Goal: Navigation & Orientation: Find specific page/section

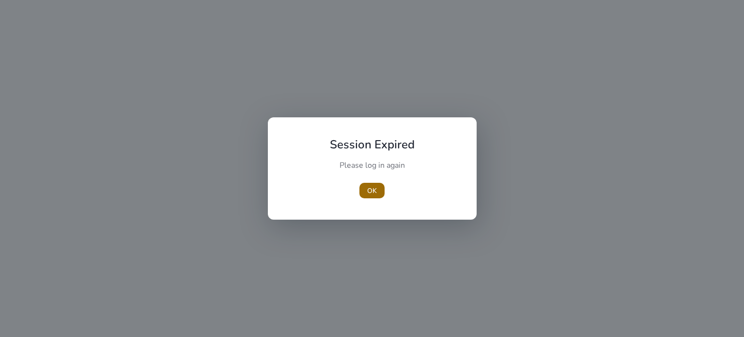
click at [379, 183] on span "button" at bounding box center [371, 190] width 25 height 23
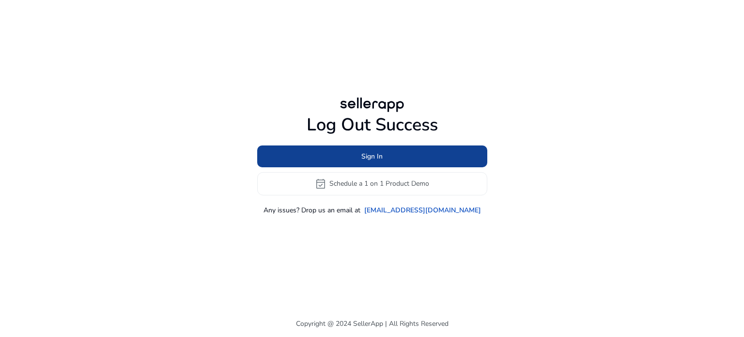
click at [390, 158] on span at bounding box center [372, 155] width 230 height 23
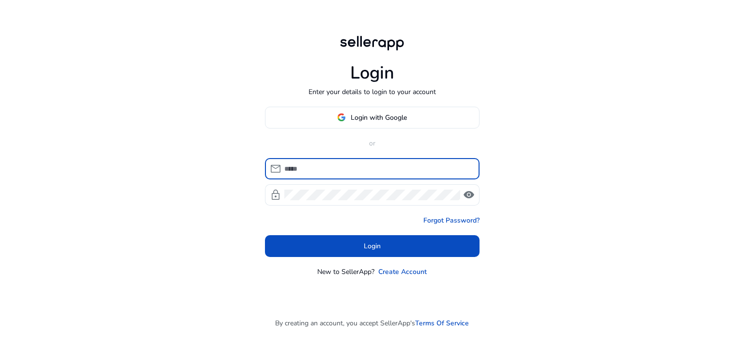
type input "**********"
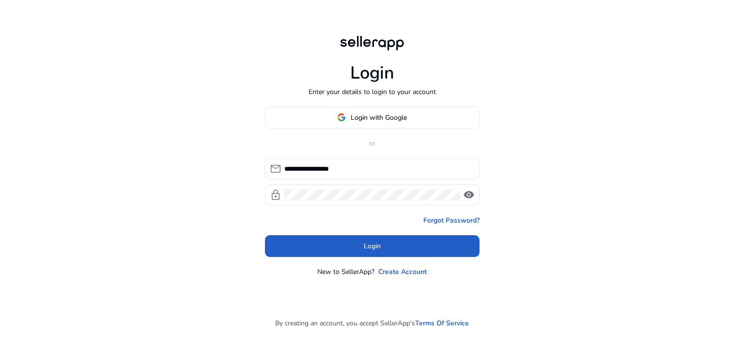
drag, startPoint x: 371, startPoint y: 247, endPoint x: 371, endPoint y: 238, distance: 9.3
click at [371, 246] on span "Login" at bounding box center [372, 246] width 17 height 10
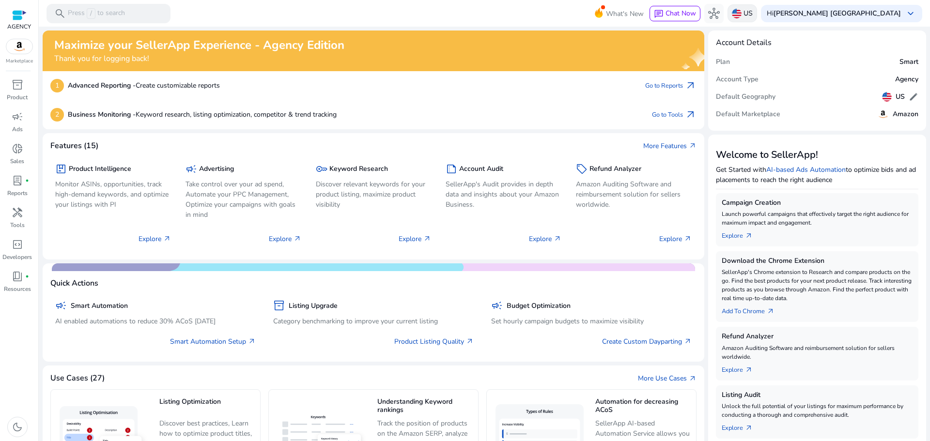
click at [743, 12] on p "US" at bounding box center [747, 13] width 9 height 17
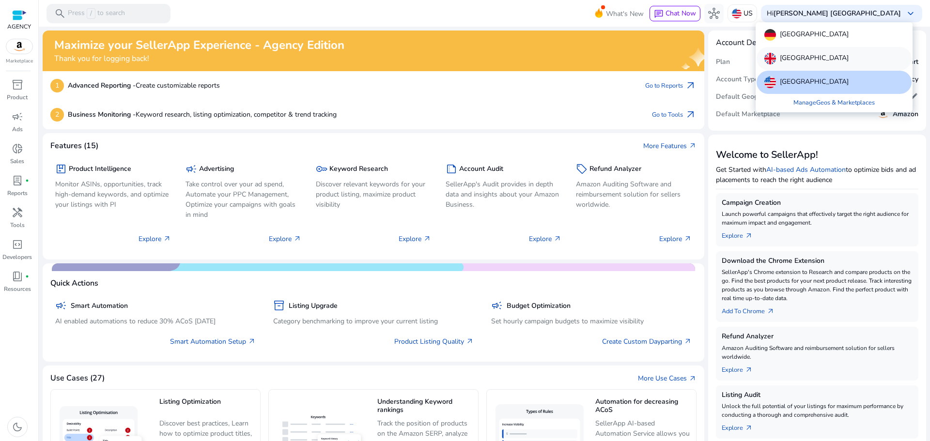
click at [743, 57] on p "[GEOGRAPHIC_DATA]" at bounding box center [814, 59] width 69 height 12
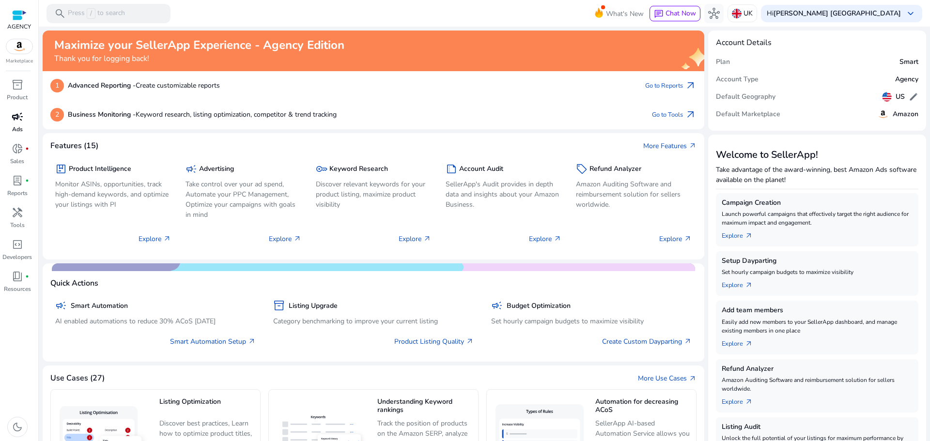
click at [19, 132] on p "Ads" at bounding box center [17, 129] width 11 height 9
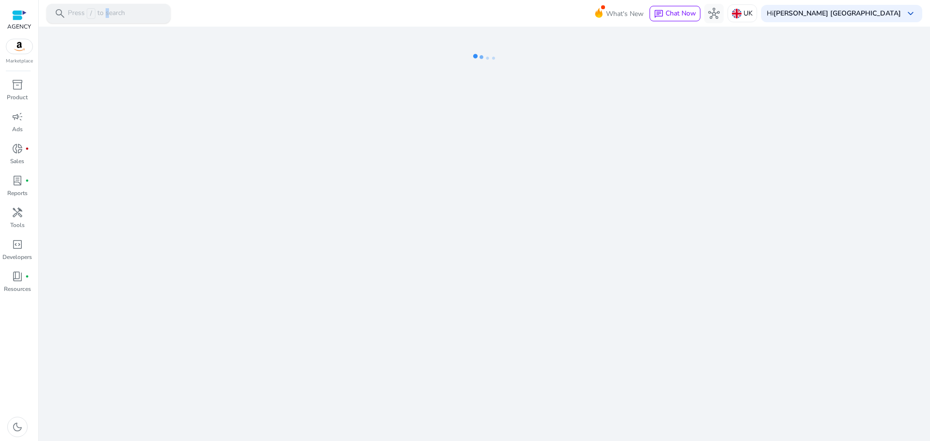
click at [105, 10] on p "Press / to search" at bounding box center [96, 13] width 57 height 11
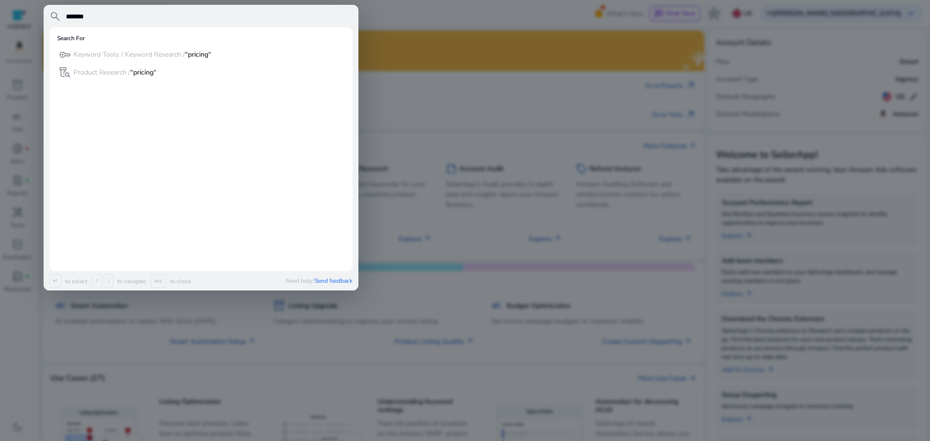
type input "*******"
click at [144, 71] on b "“pricing“" at bounding box center [143, 72] width 26 height 9
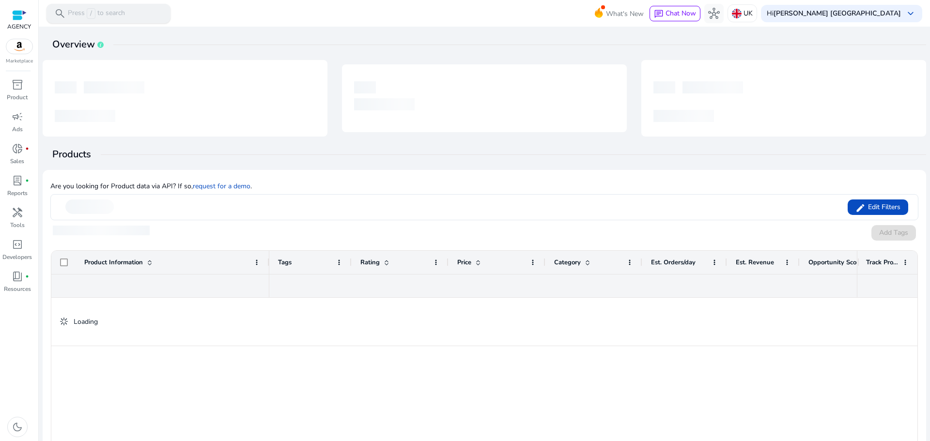
click at [99, 14] on p "Press / to search" at bounding box center [96, 13] width 57 height 11
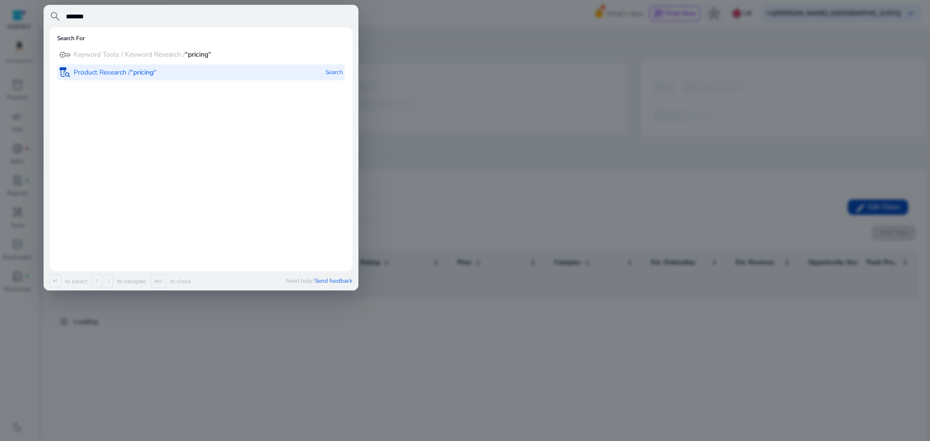
type input "*******"
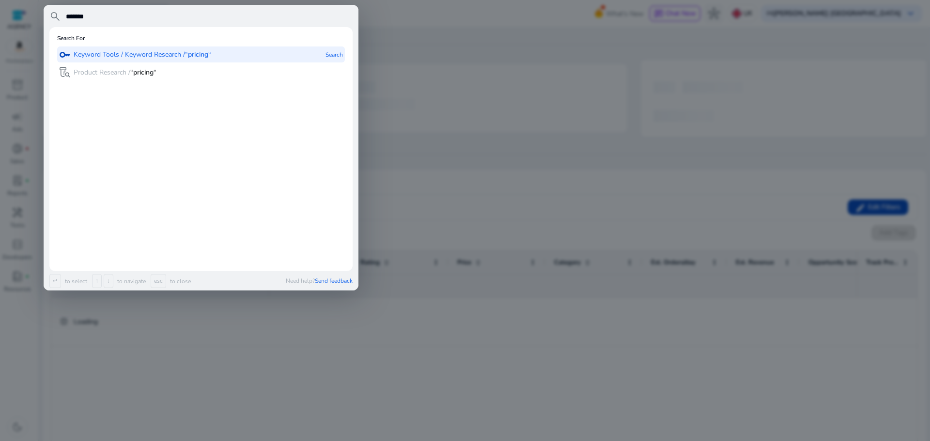
click at [138, 50] on p "Keyword Tools / Keyword Research / “pricing“" at bounding box center [143, 55] width 138 height 10
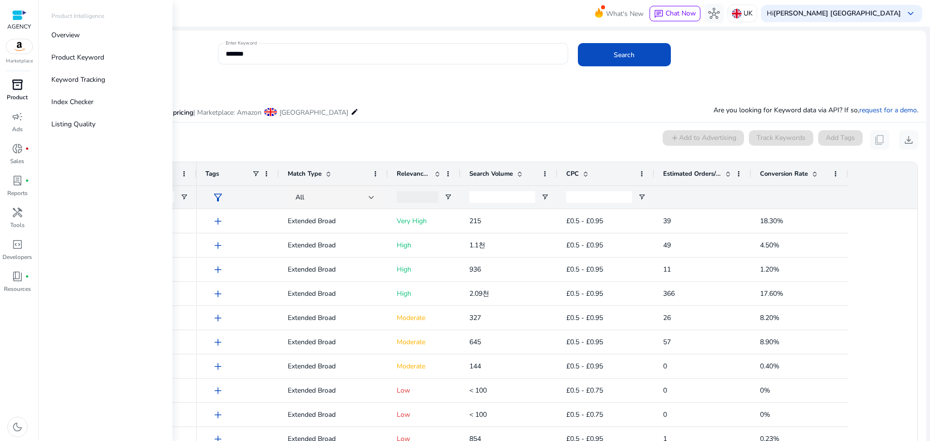
click at [17, 92] on div "inventory_2" at bounding box center [17, 84] width 27 height 15
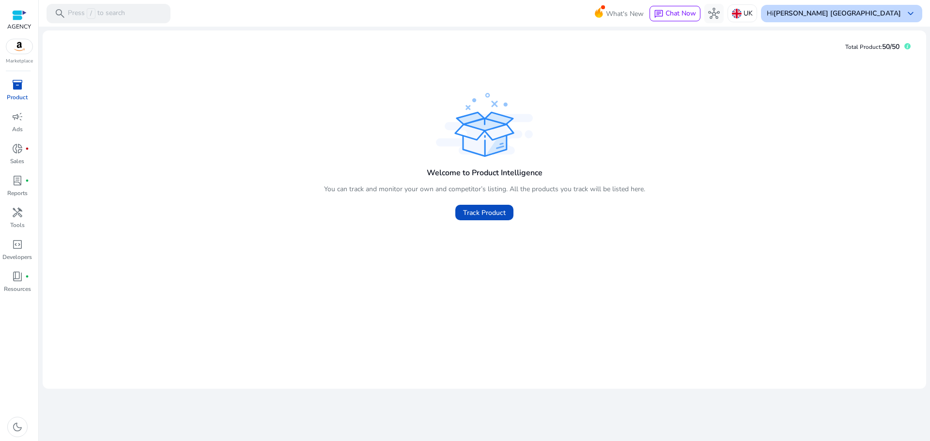
click at [743, 6] on div "Hi ohora usa keyboard_arrow_down" at bounding box center [841, 13] width 161 height 17
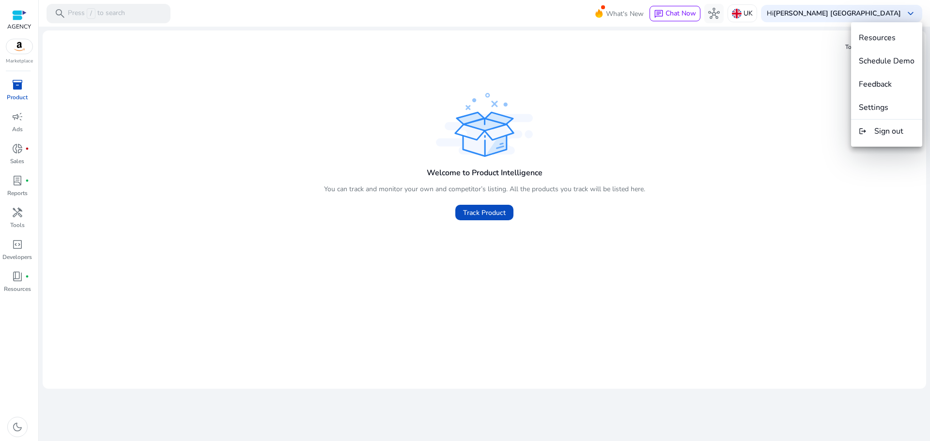
drag, startPoint x: 449, startPoint y: 142, endPoint x: 433, endPoint y: 143, distance: 15.5
click at [440, 142] on div at bounding box center [465, 220] width 930 height 441
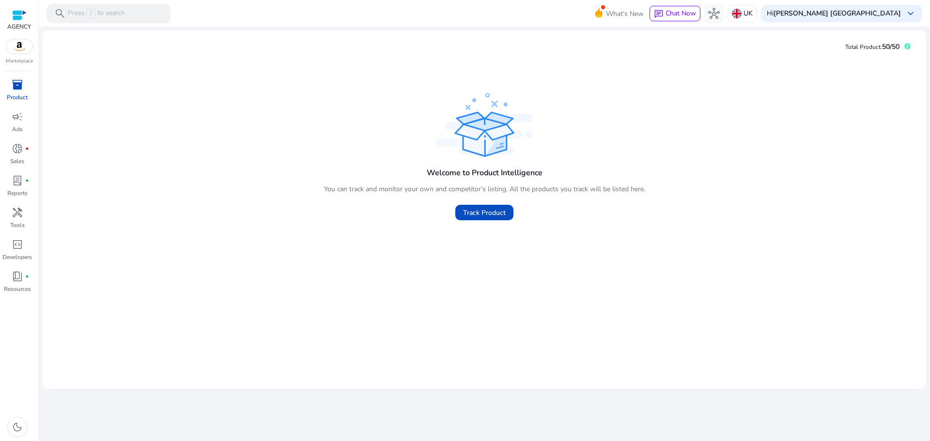
click at [13, 22] on p "AGENCY" at bounding box center [19, 26] width 24 height 9
click at [15, 16] on div at bounding box center [19, 15] width 15 height 11
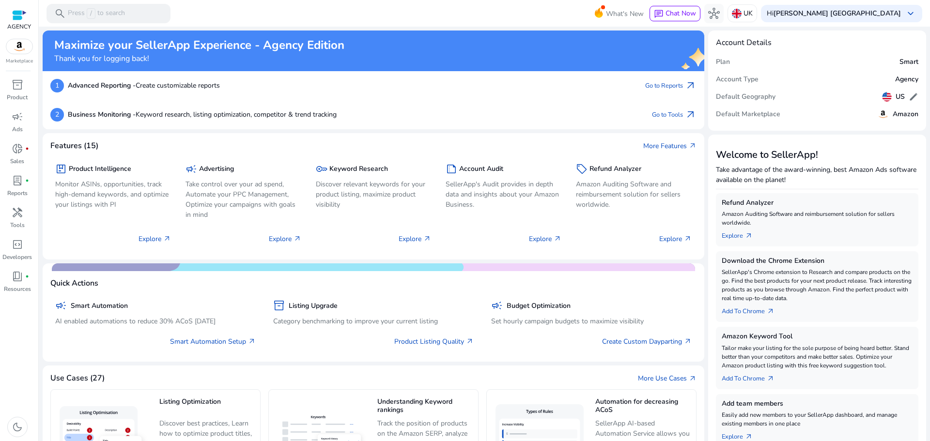
click at [742, 66] on div "Plan Smart" at bounding box center [817, 61] width 202 height 17
click at [743, 17] on p "UK" at bounding box center [747, 13] width 9 height 17
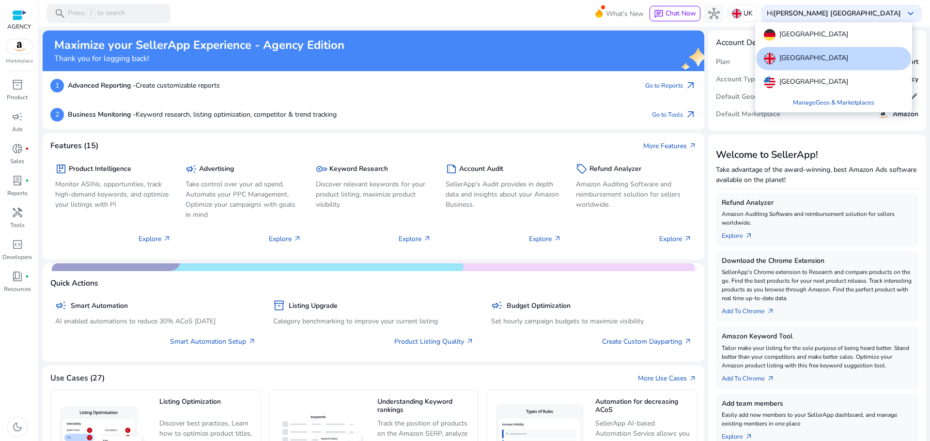
click at [726, 118] on div at bounding box center [465, 220] width 930 height 441
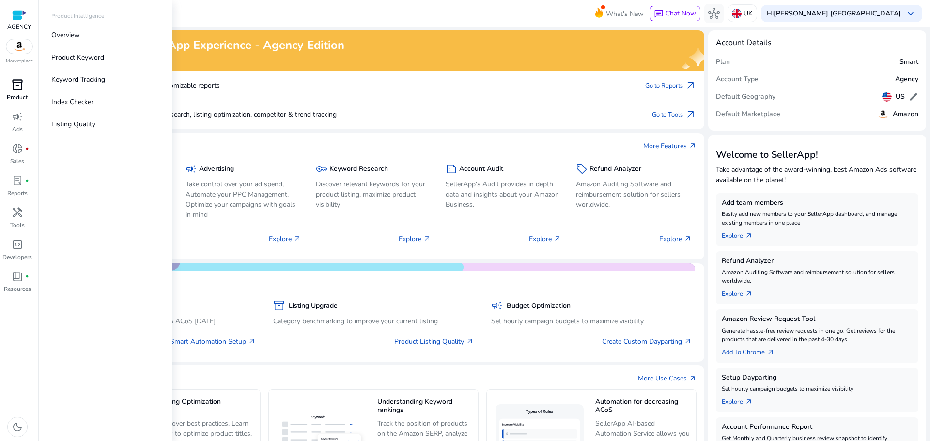
click at [12, 96] on p "Product" at bounding box center [17, 97] width 21 height 9
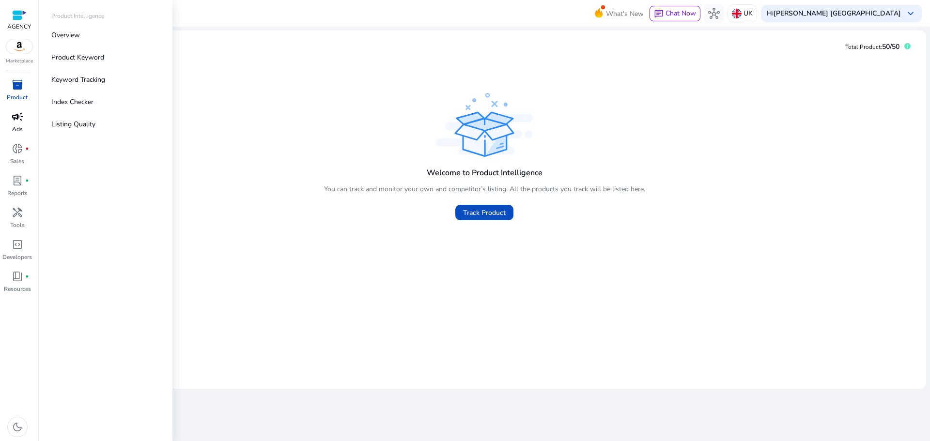
click at [15, 122] on span "campaign" at bounding box center [18, 117] width 12 height 12
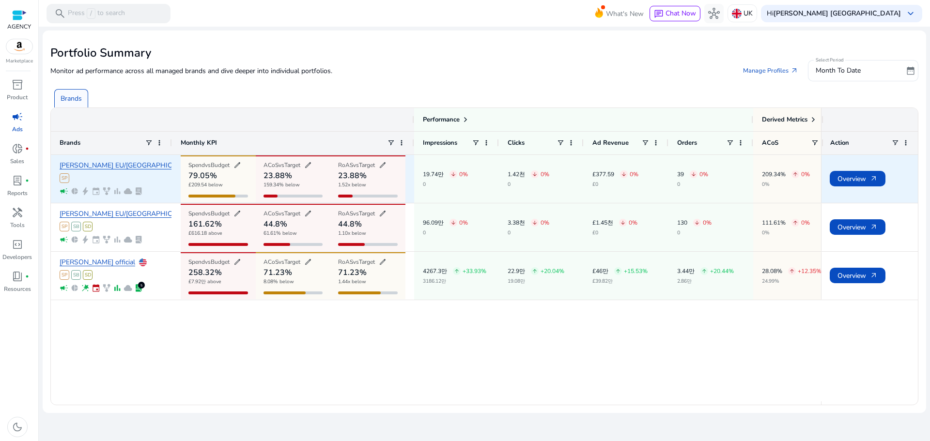
click at [203, 186] on p "£209.54 below" at bounding box center [205, 187] width 34 height 9
